Goal: Information Seeking & Learning: Learn about a topic

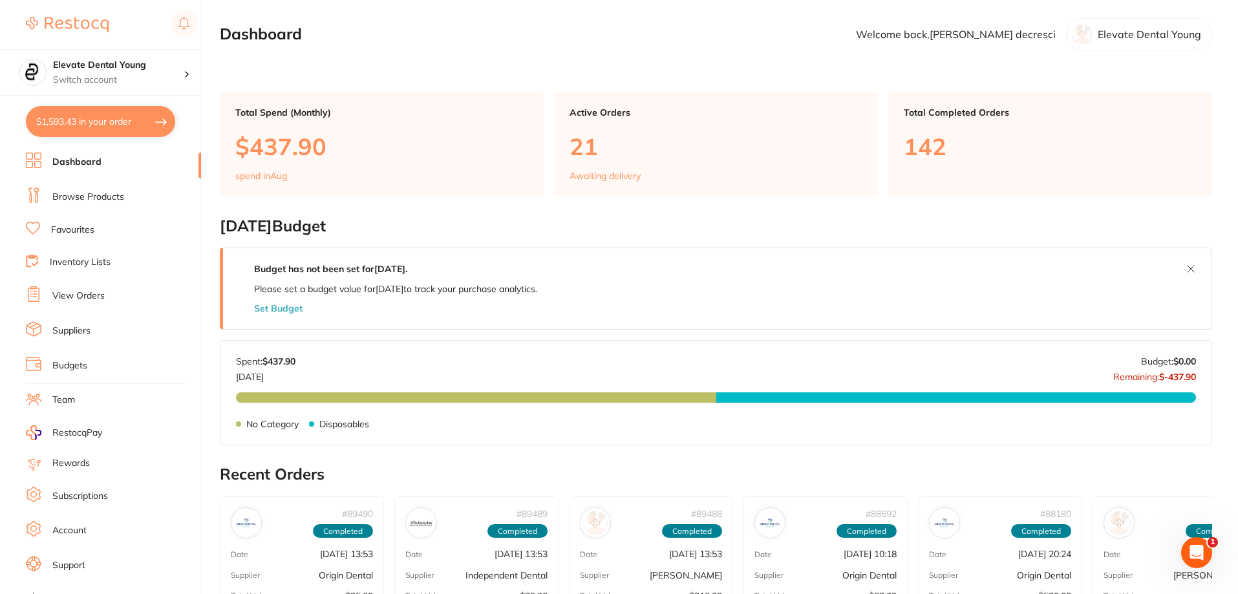
click at [97, 195] on link "Browse Products" at bounding box center [88, 197] width 72 height 13
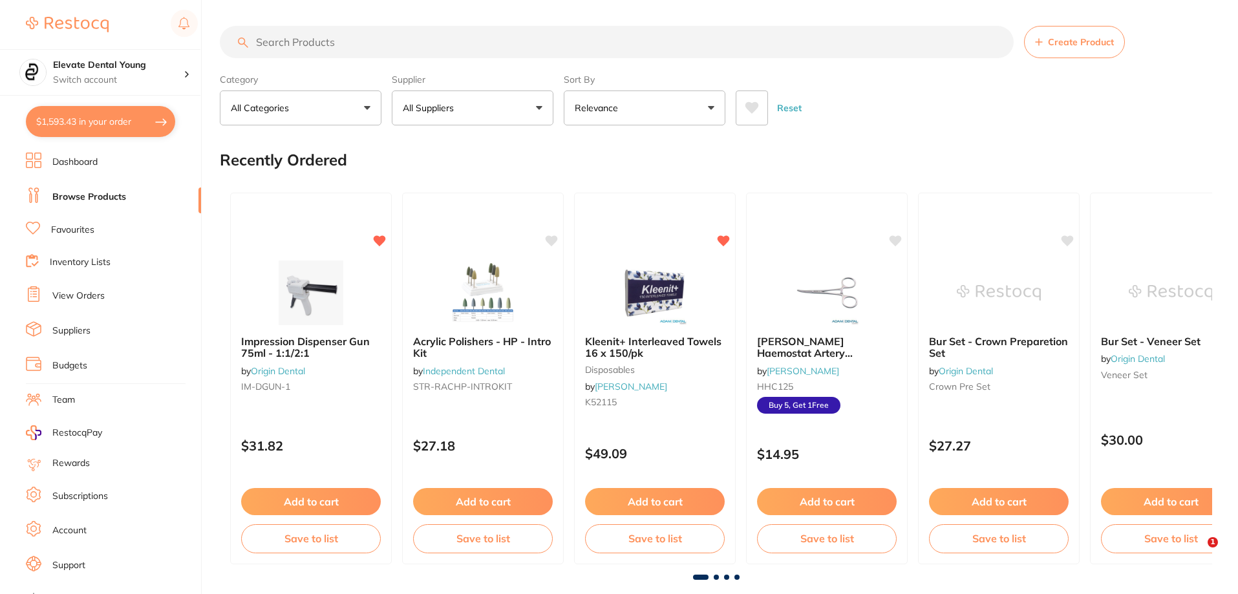
click at [333, 41] on input "search" at bounding box center [617, 42] width 794 height 32
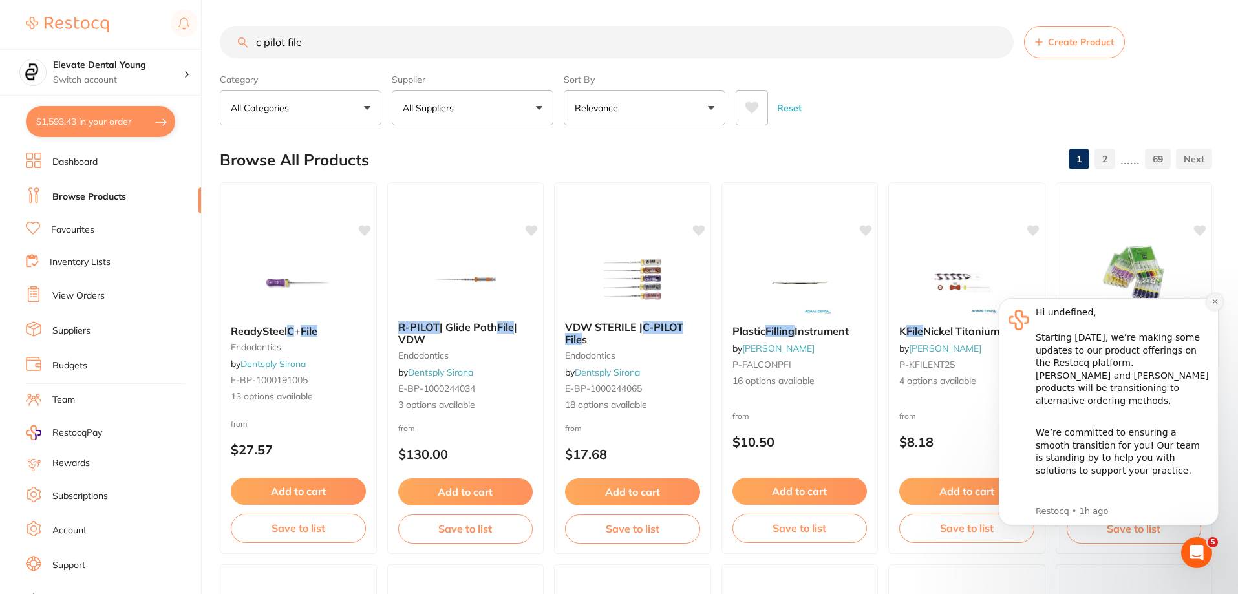
type input "c pilot file"
drag, startPoint x: 1213, startPoint y: 306, endPoint x: 2185, endPoint y: 590, distance: 1012.5
click at [1213, 306] on button "Dismiss notification" at bounding box center [1214, 301] width 17 height 17
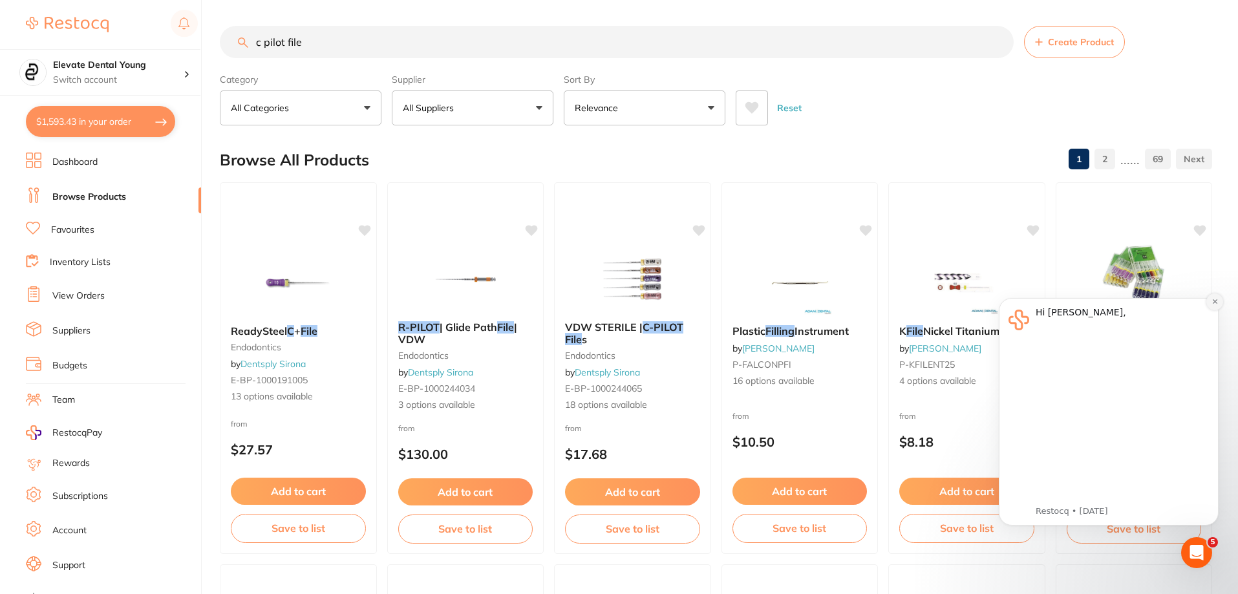
click at [1215, 301] on icon "Dismiss notification" at bounding box center [1214, 301] width 5 height 5
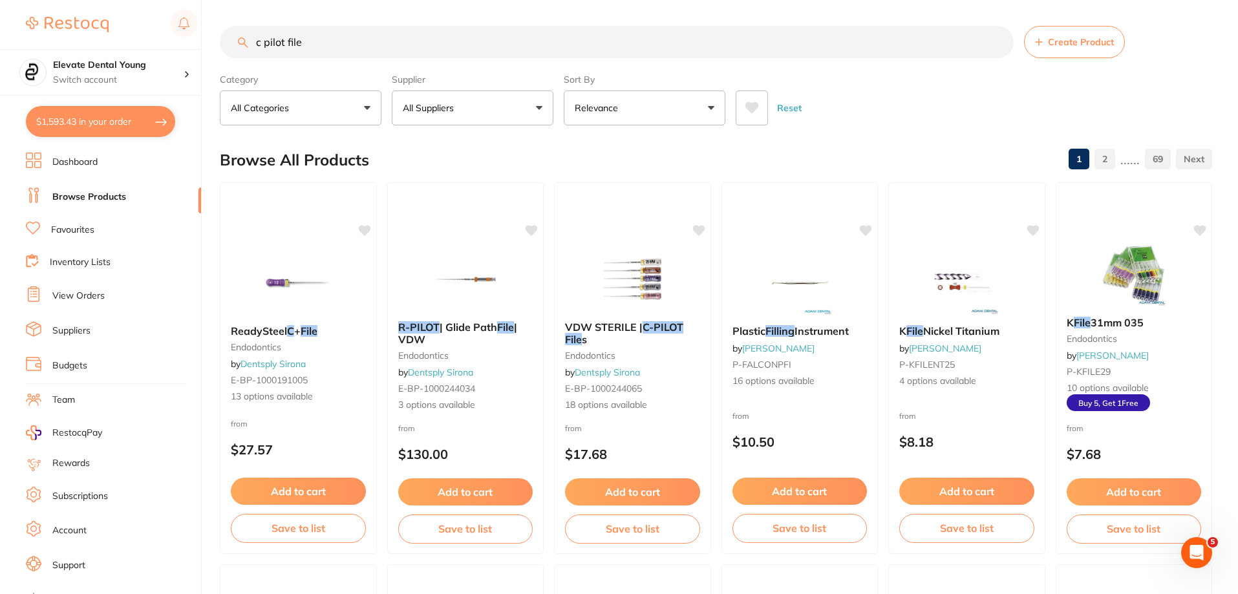
click at [527, 100] on button "All Suppliers" at bounding box center [473, 107] width 162 height 35
click at [495, 221] on p "Origin Dental" at bounding box center [470, 220] width 64 height 12
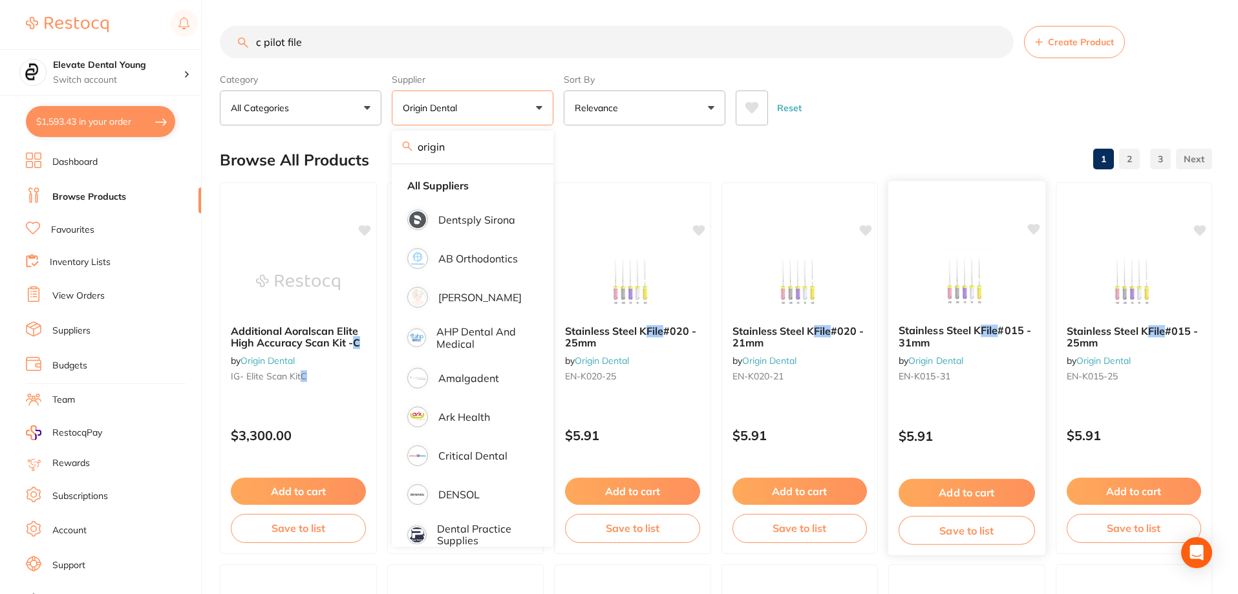
click at [921, 226] on div "Stainless Steel K File #015 - 31mm by Origin Dental EN-K015-31 $5.91 Add to car…" at bounding box center [966, 367] width 158 height 375
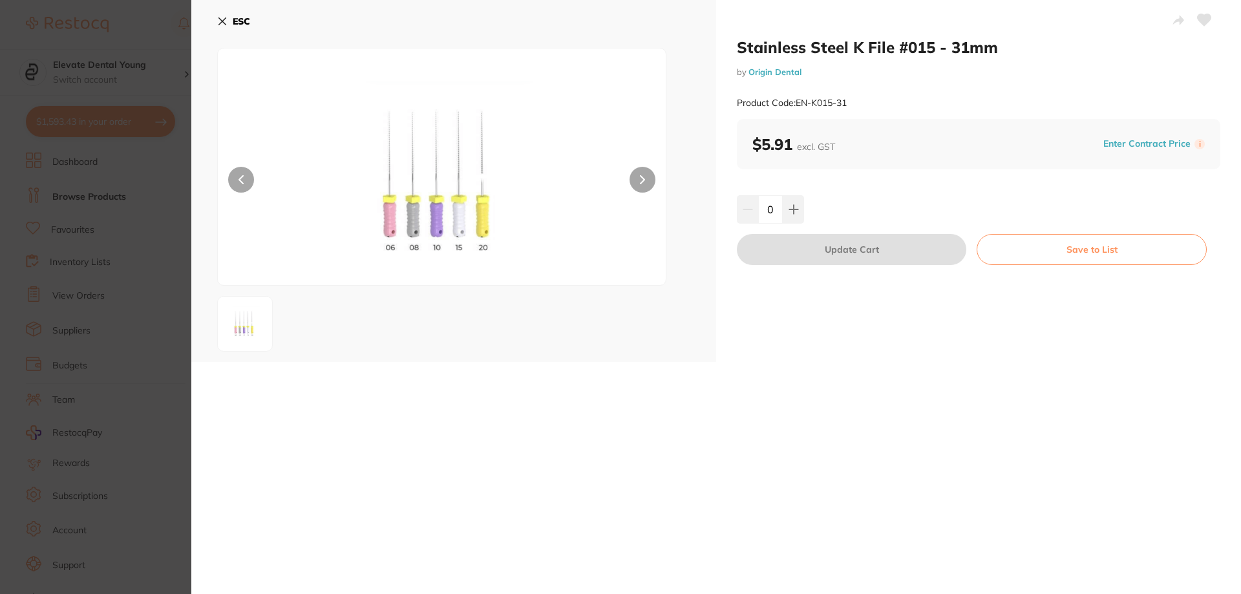
click at [224, 24] on icon at bounding box center [222, 21] width 10 height 10
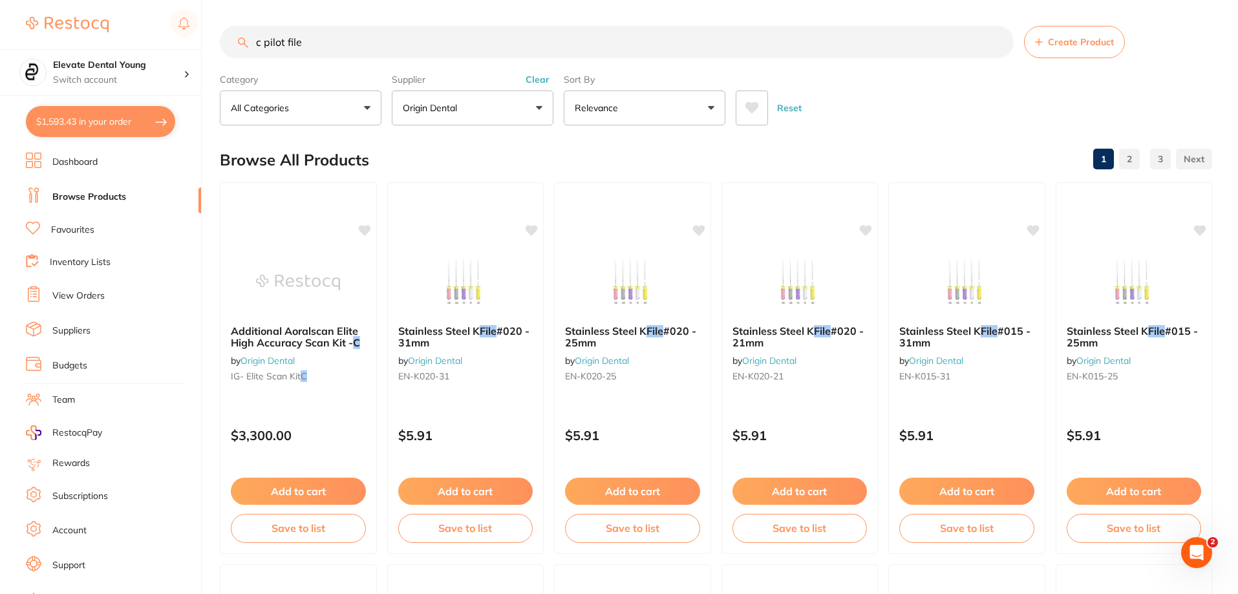
click at [519, 109] on button "Origin Dental" at bounding box center [473, 107] width 162 height 35
type input "o"
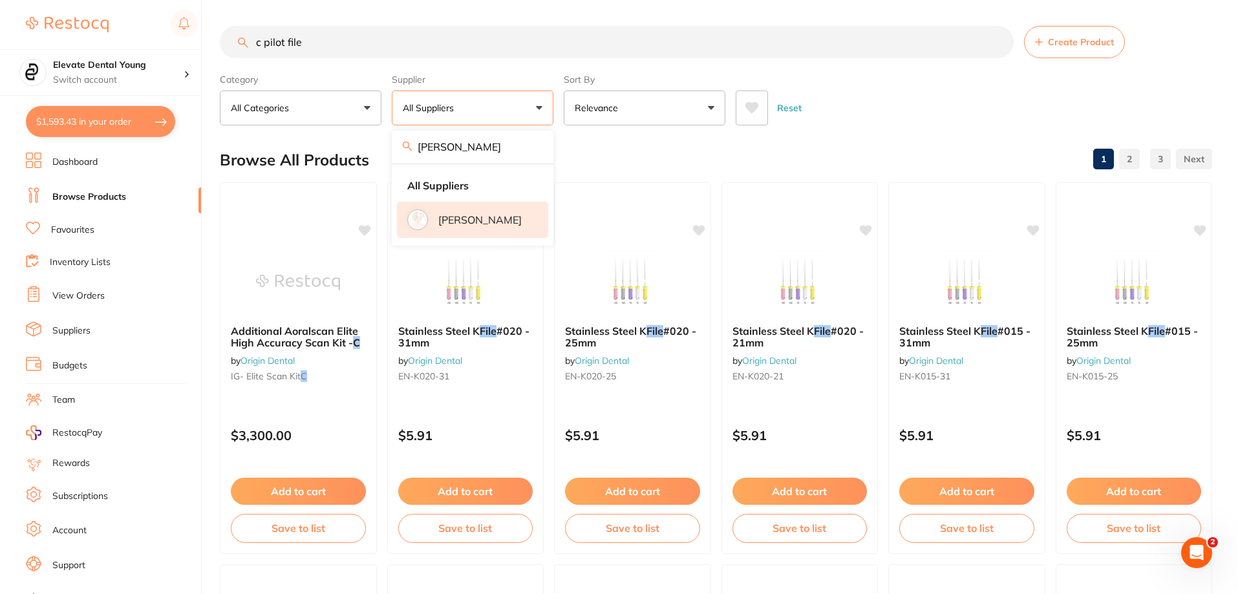
type input "[PERSON_NAME]"
click at [473, 223] on p "[PERSON_NAME]" at bounding box center [479, 220] width 83 height 12
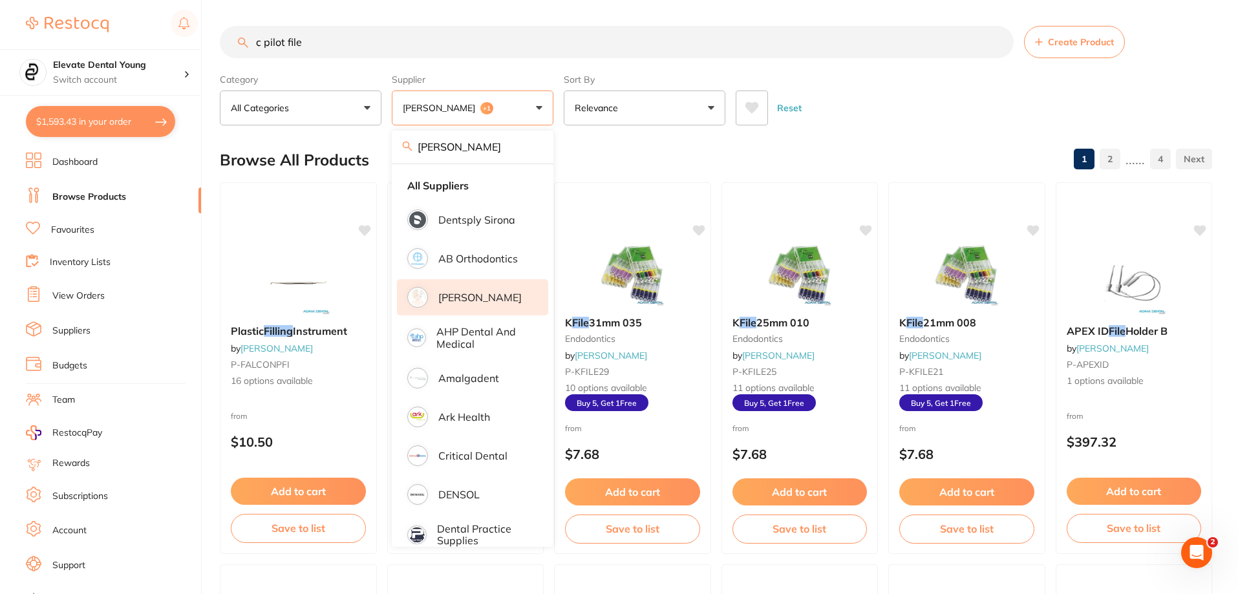
click at [879, 124] on div "Reset" at bounding box center [968, 102] width 466 height 45
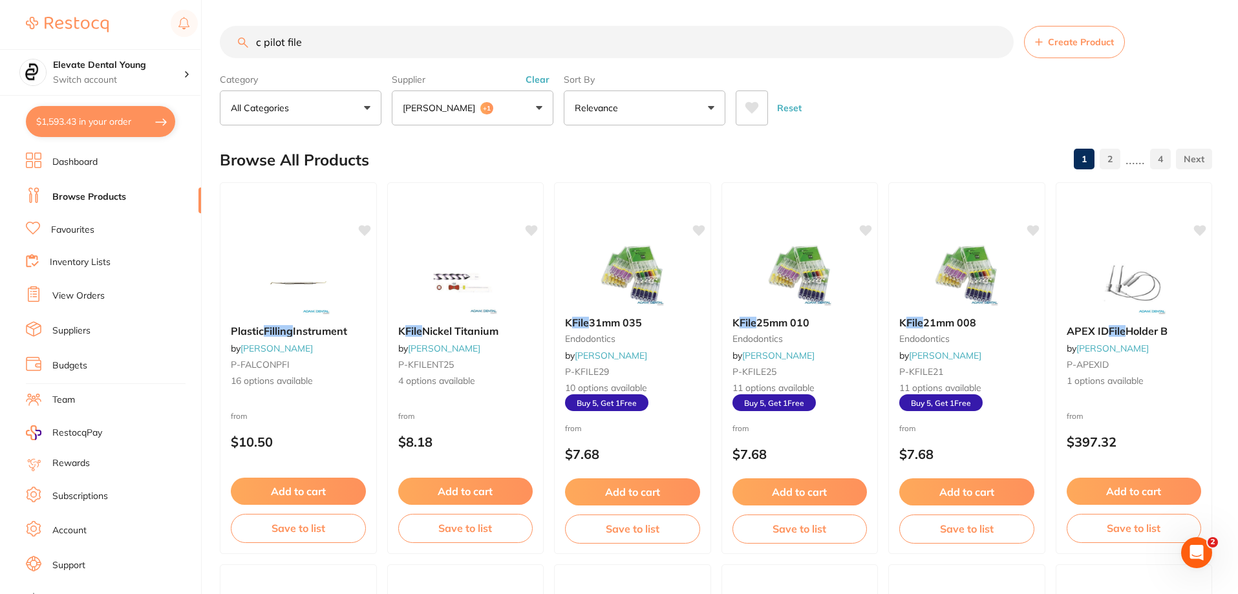
click at [266, 47] on input "c pilot file" at bounding box center [617, 42] width 794 height 32
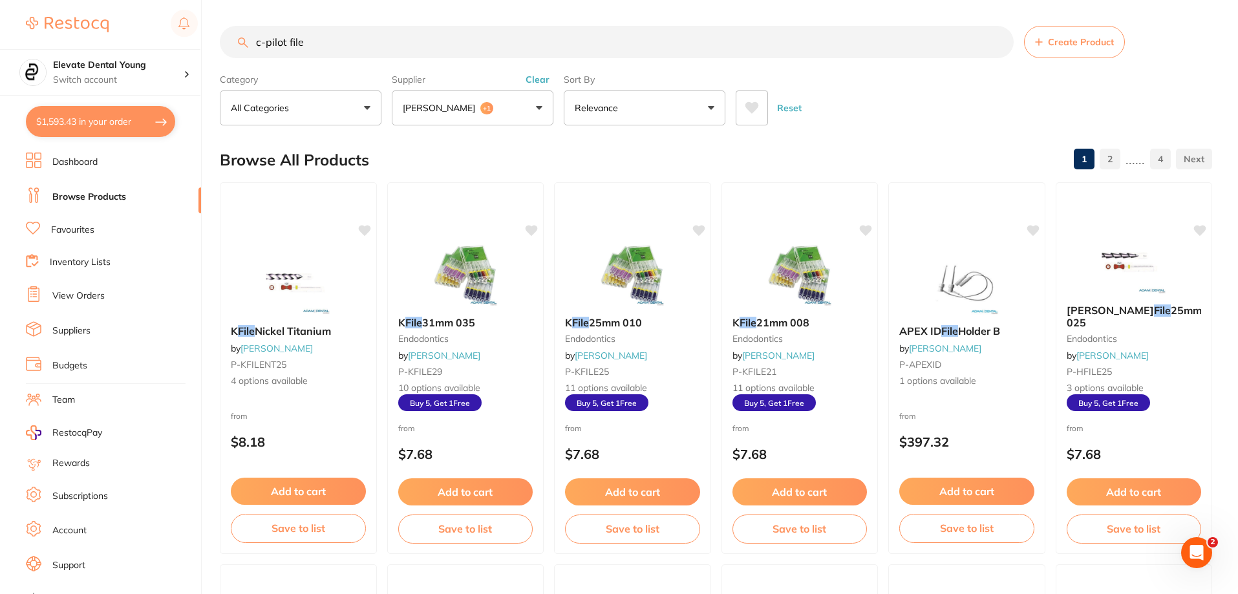
type input "c-pilot file"
click at [529, 78] on button "Clear" at bounding box center [537, 80] width 32 height 12
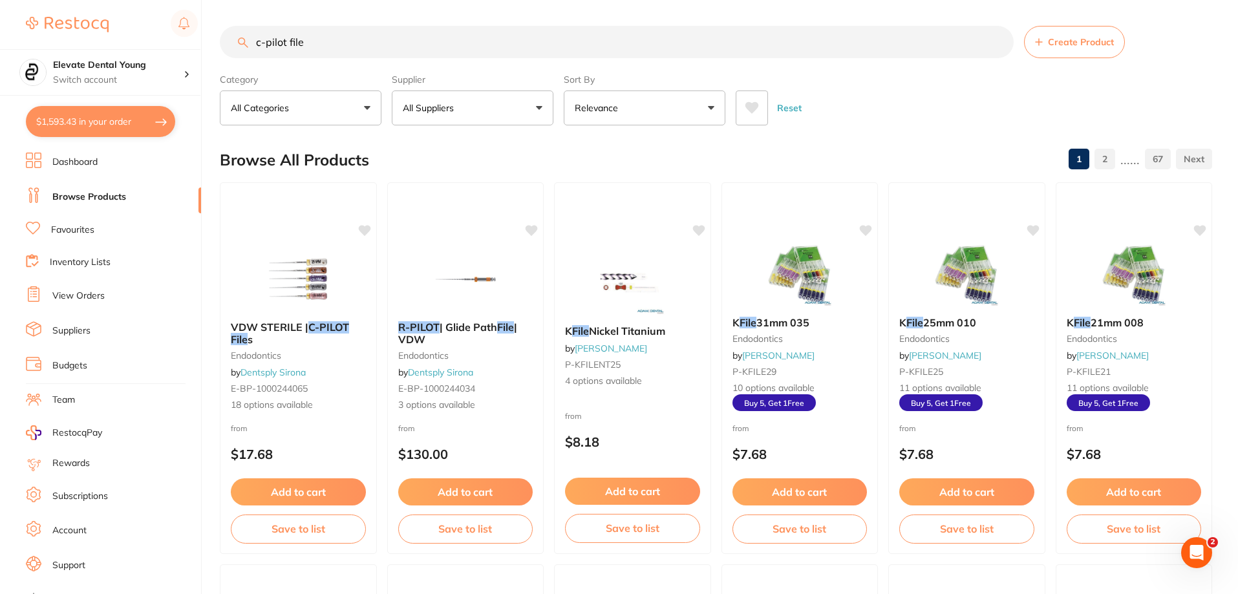
click at [324, 50] on input "c-pilot file" at bounding box center [617, 42] width 794 height 32
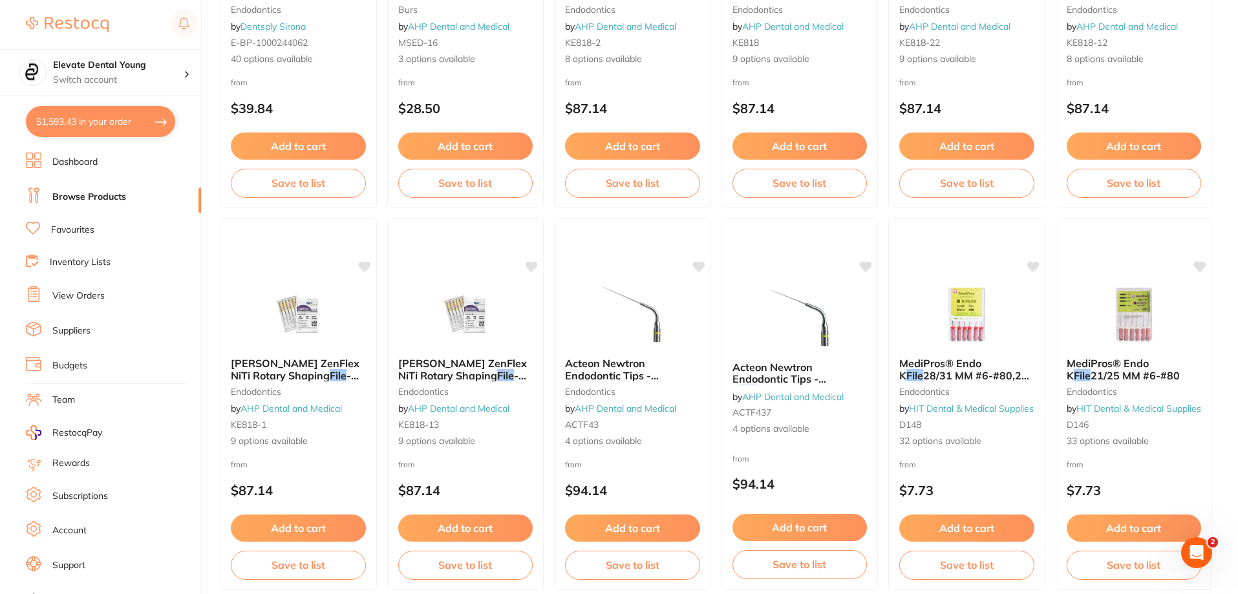
scroll to position [3082, 0]
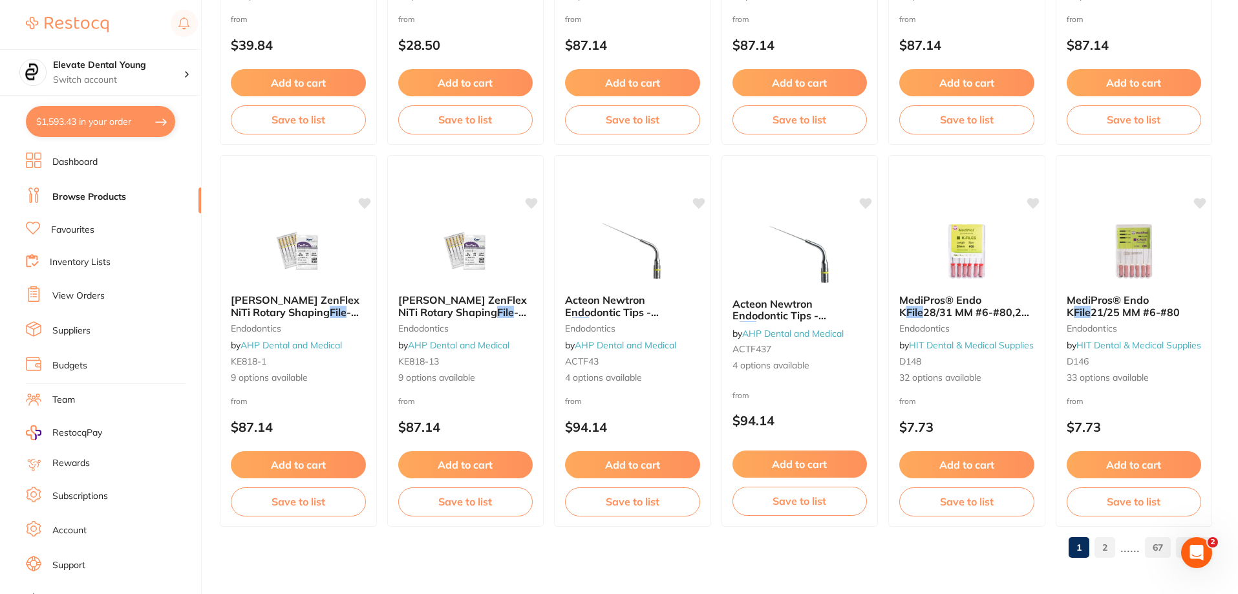
click at [1110, 543] on link "2" at bounding box center [1104, 547] width 21 height 26
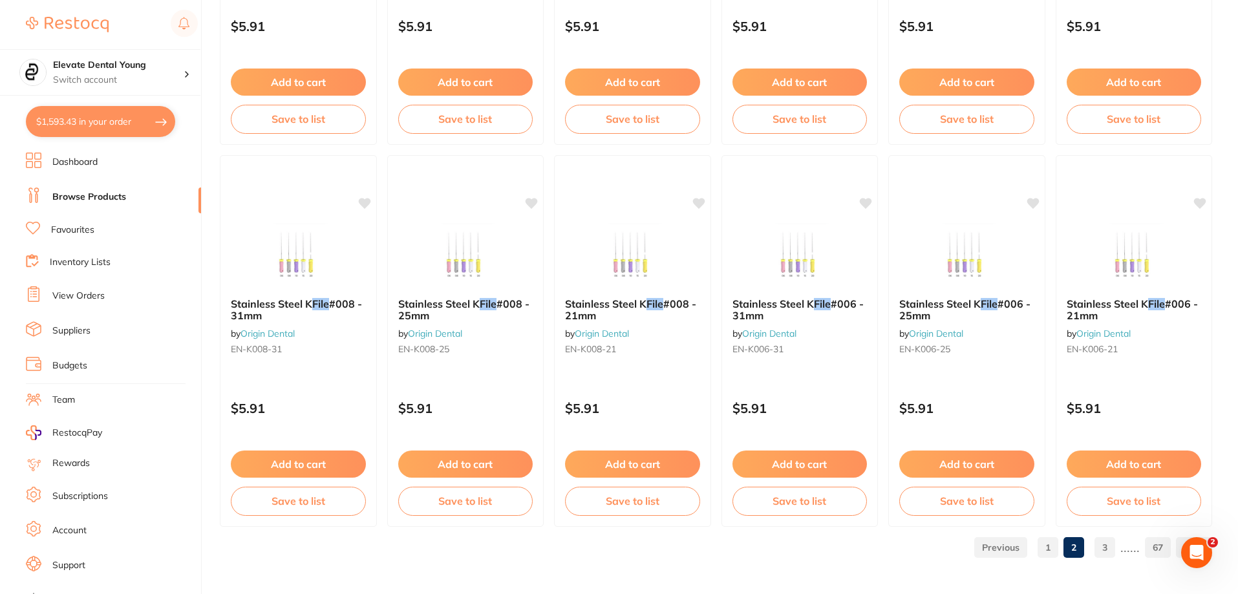
click at [1106, 549] on link "3" at bounding box center [1104, 547] width 21 height 26
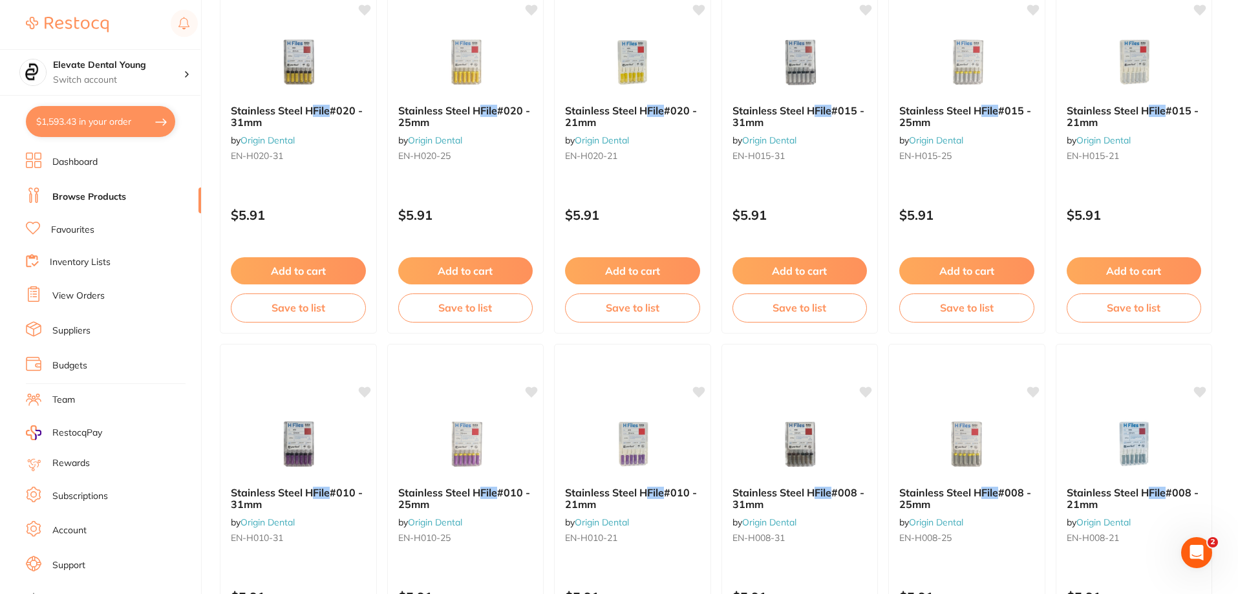
scroll to position [0, 0]
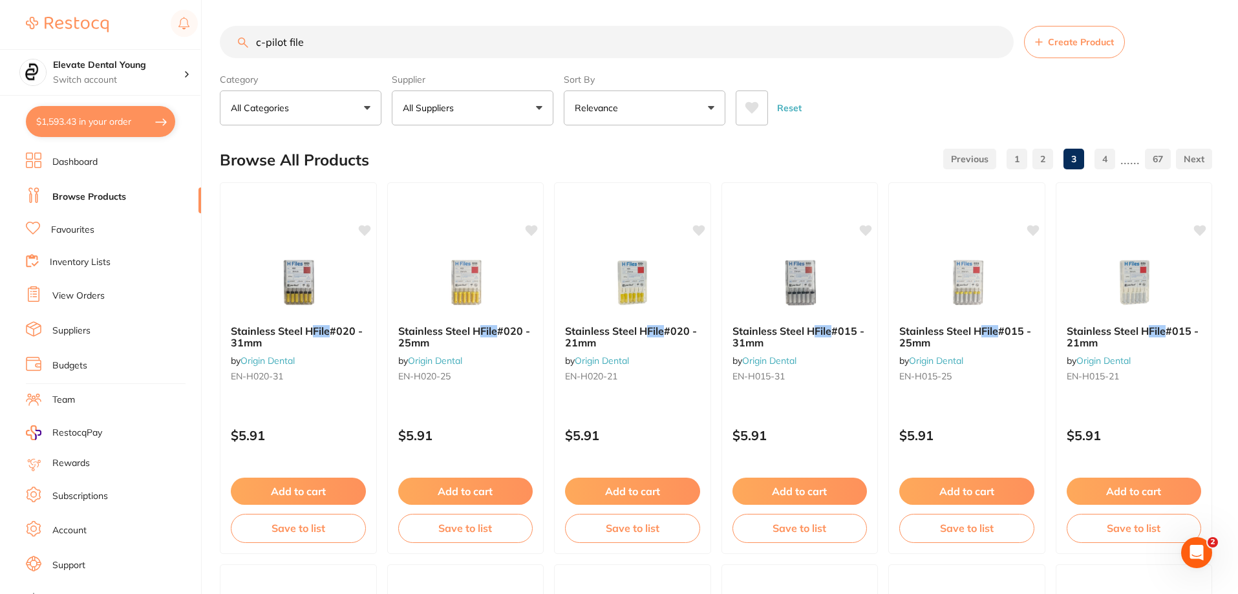
click at [323, 43] on input "c-pilot file" at bounding box center [617, 42] width 794 height 32
type input "c-pilot"
